Goal: Task Accomplishment & Management: Use online tool/utility

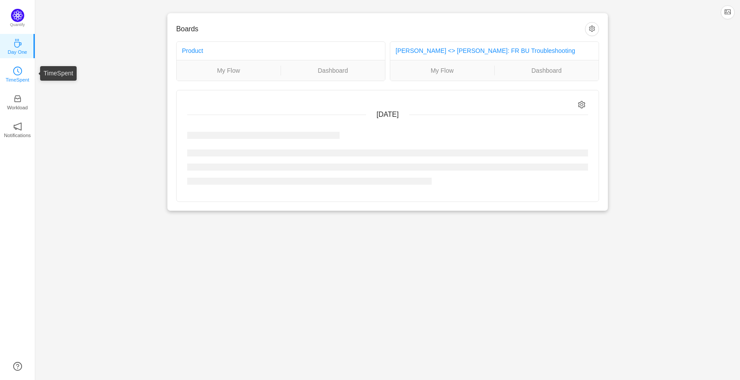
drag, startPoint x: 0, startPoint y: 0, endPoint x: 16, endPoint y: 77, distance: 78.8
click at [16, 77] on p "TimeSpent" at bounding box center [18, 80] width 24 height 8
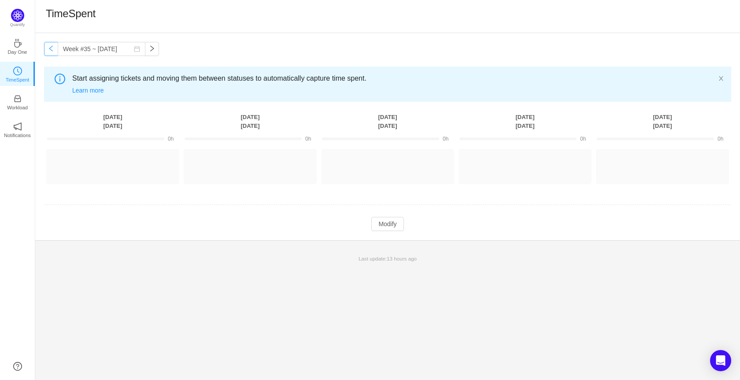
click at [53, 51] on button "button" at bounding box center [51, 49] width 14 height 14
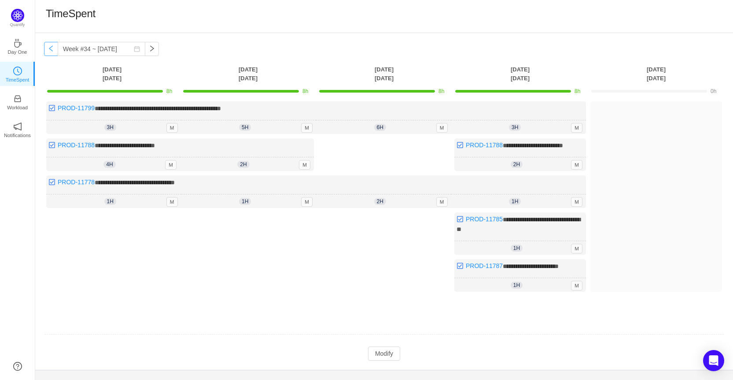
click at [53, 51] on button "button" at bounding box center [51, 49] width 14 height 14
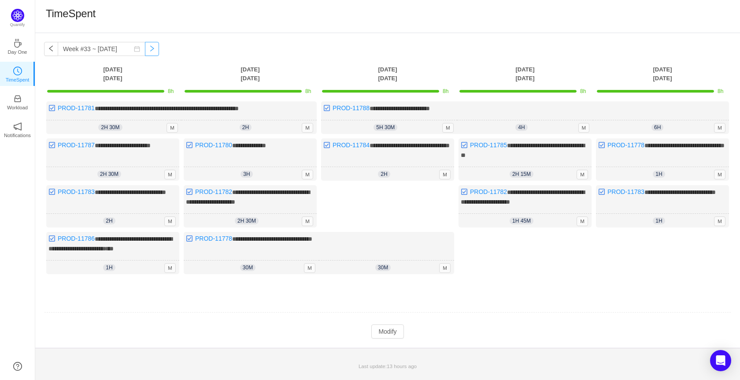
click at [149, 44] on button "button" at bounding box center [152, 49] width 14 height 14
type input "Week #34 ~ [DATE]"
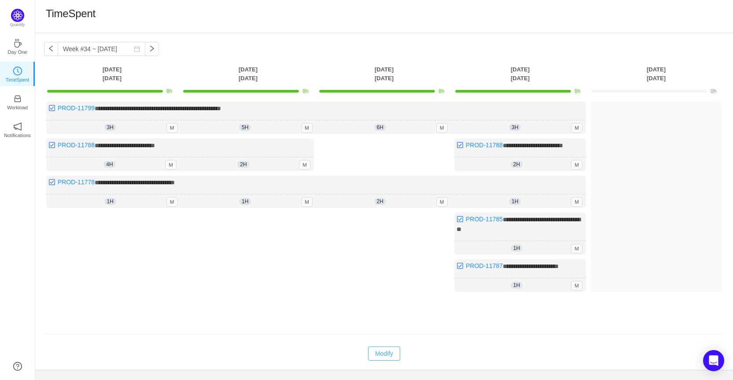
click at [392, 360] on button "Modify" at bounding box center [384, 353] width 32 height 14
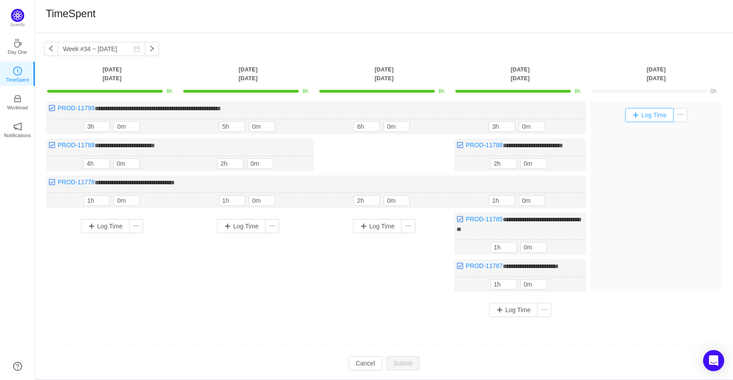
click at [632, 112] on button "Log Time" at bounding box center [649, 115] width 49 height 14
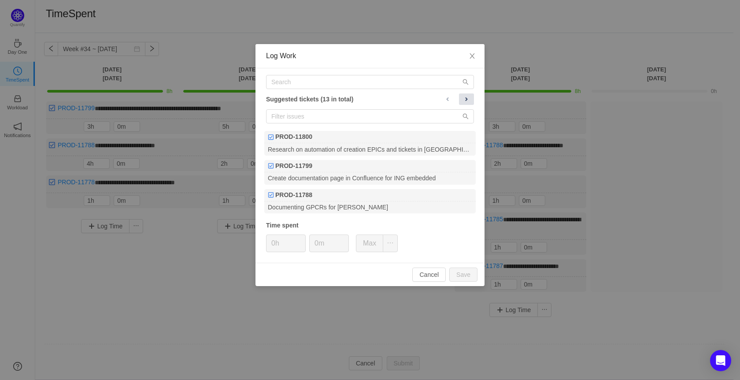
click at [466, 102] on span at bounding box center [466, 99] width 7 height 7
click at [466, 100] on span at bounding box center [466, 99] width 7 height 7
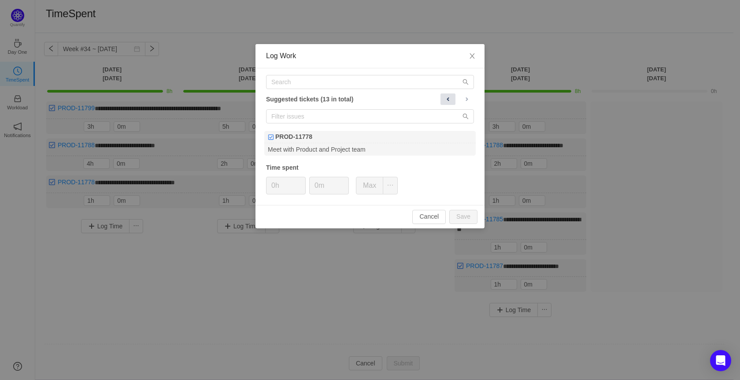
click at [447, 100] on span at bounding box center [447, 99] width 7 height 7
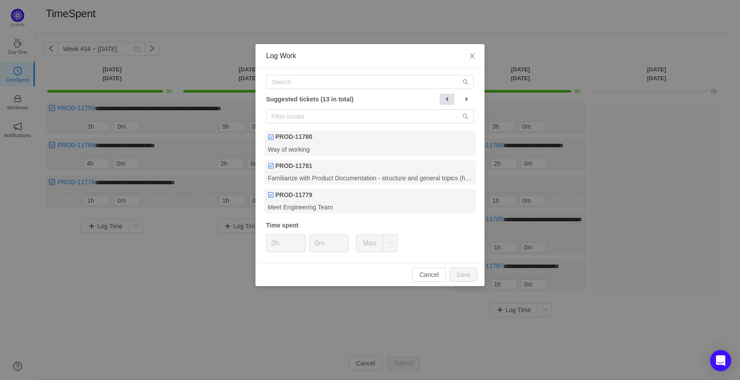
click at [447, 100] on span at bounding box center [447, 99] width 7 height 7
click at [473, 59] on icon "icon: close" at bounding box center [472, 55] width 7 height 7
